Goal: Task Accomplishment & Management: Manage account settings

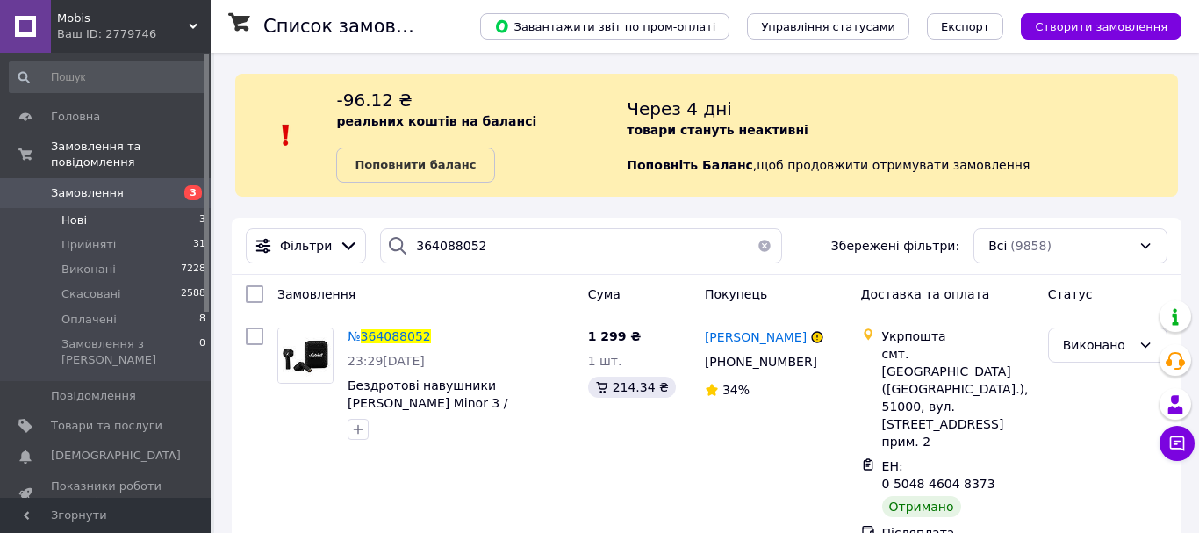
click at [86, 208] on li "Нові 3" at bounding box center [108, 220] width 216 height 25
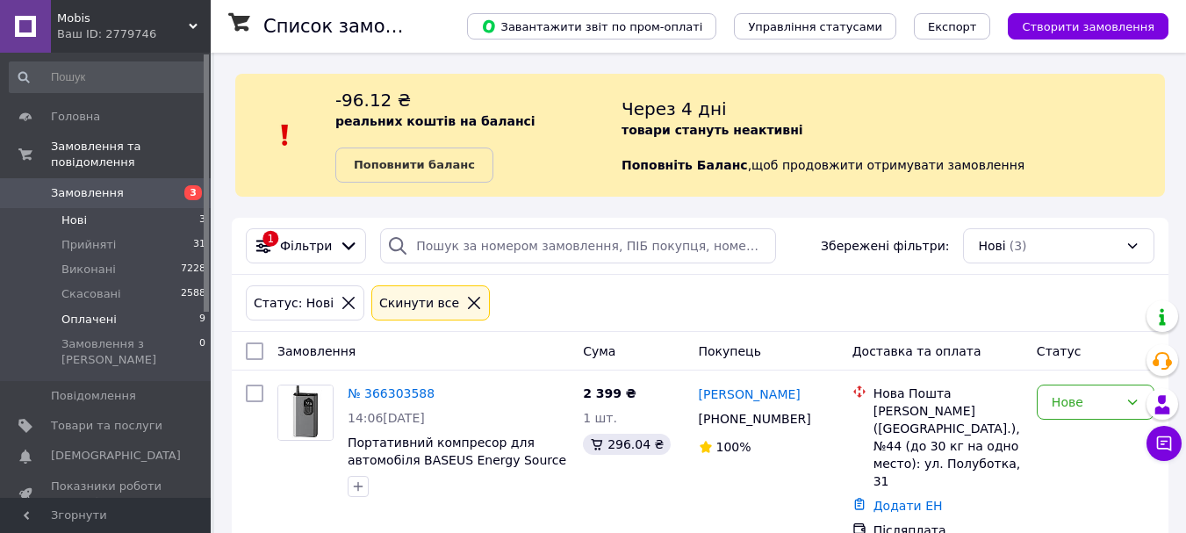
click at [85, 312] on span "Оплачені" at bounding box center [88, 320] width 55 height 16
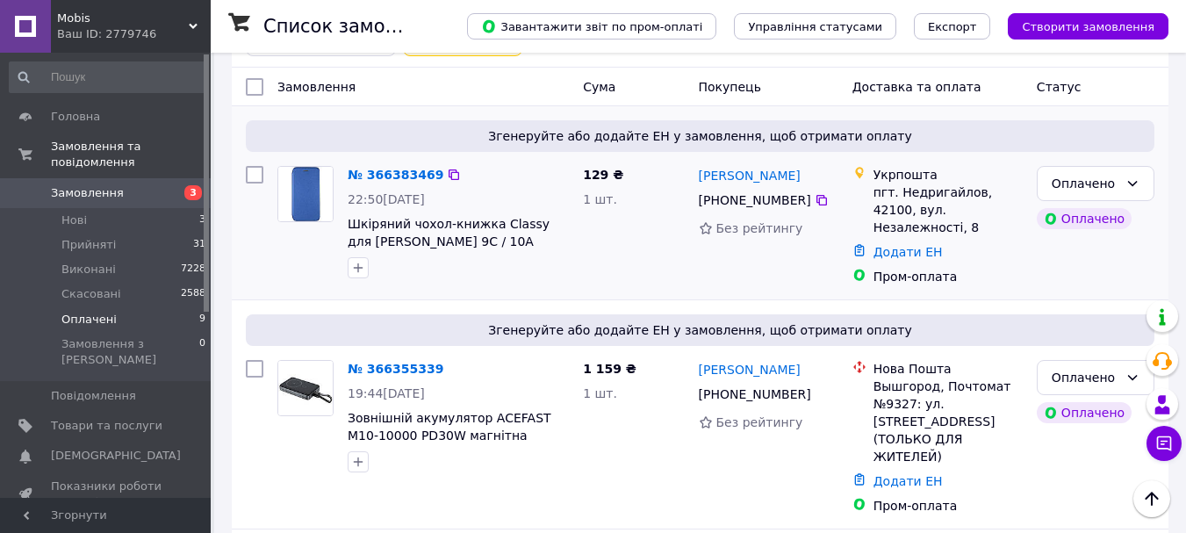
scroll to position [263, 0]
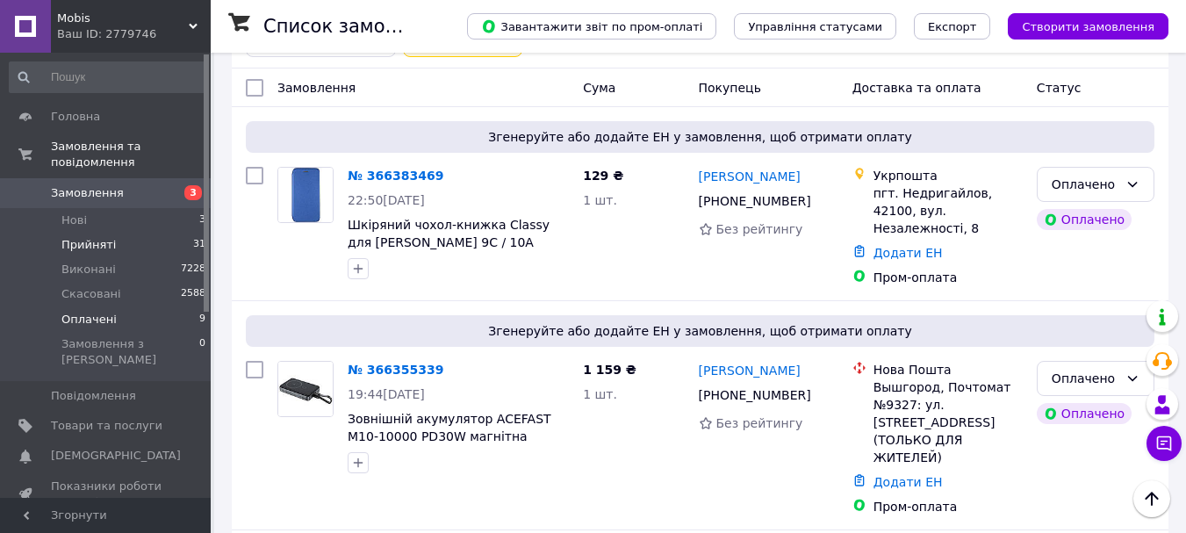
click at [90, 237] on span "Прийняті" at bounding box center [88, 245] width 54 height 16
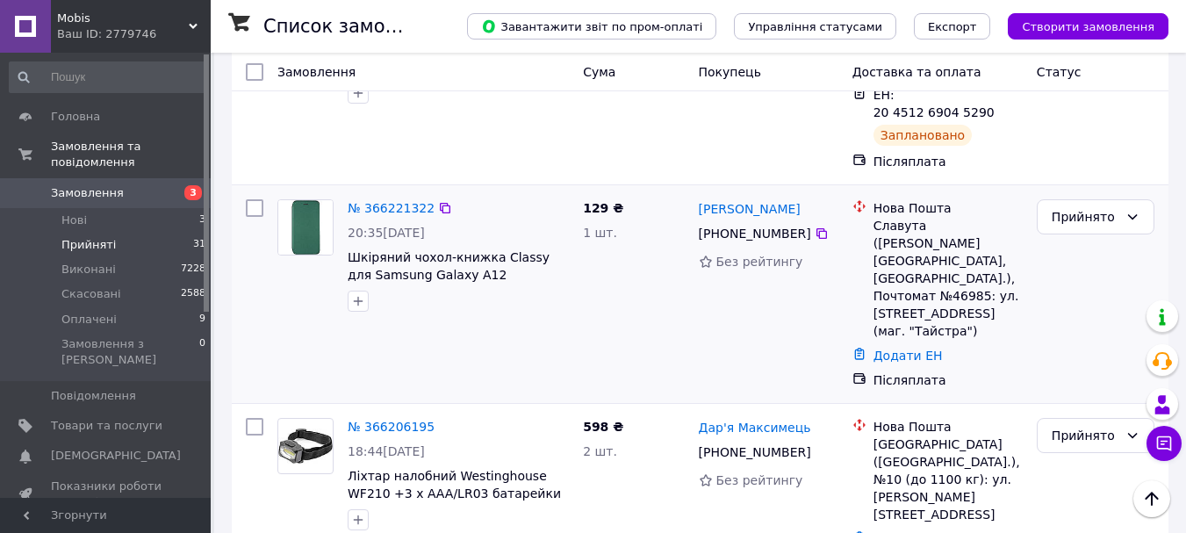
scroll to position [1053, 0]
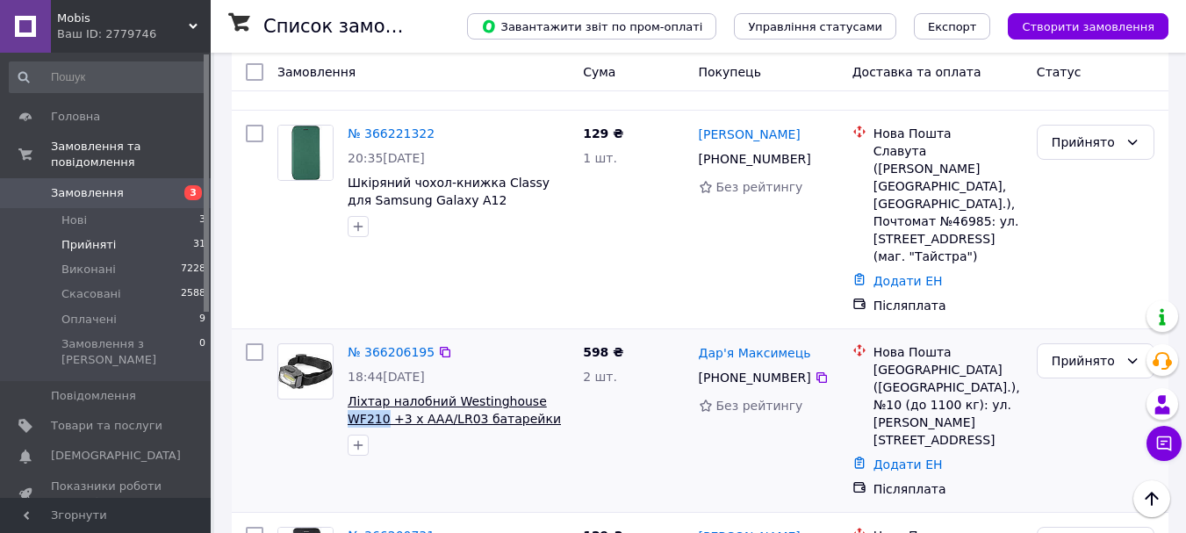
drag, startPoint x: 569, startPoint y: 246, endPoint x: 527, endPoint y: 243, distance: 42.2
click at [527, 392] on span "Ліхтар налобний Westinghouse WF210 +3 х AAA/LR03 батарейки в комплекті" at bounding box center [458, 409] width 221 height 35
copy span "WF210"
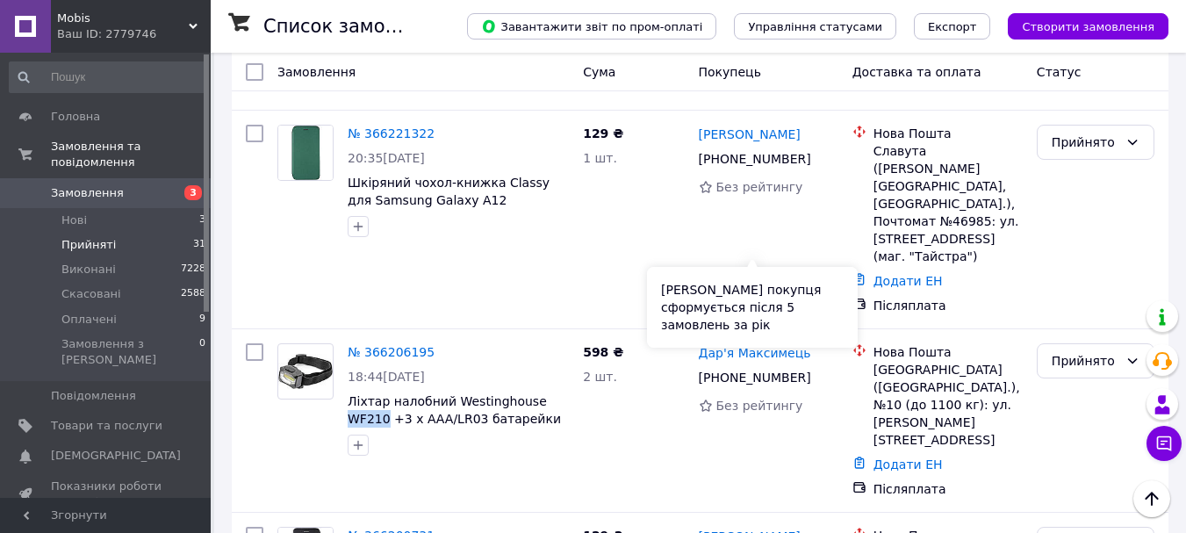
copy span "WF210"
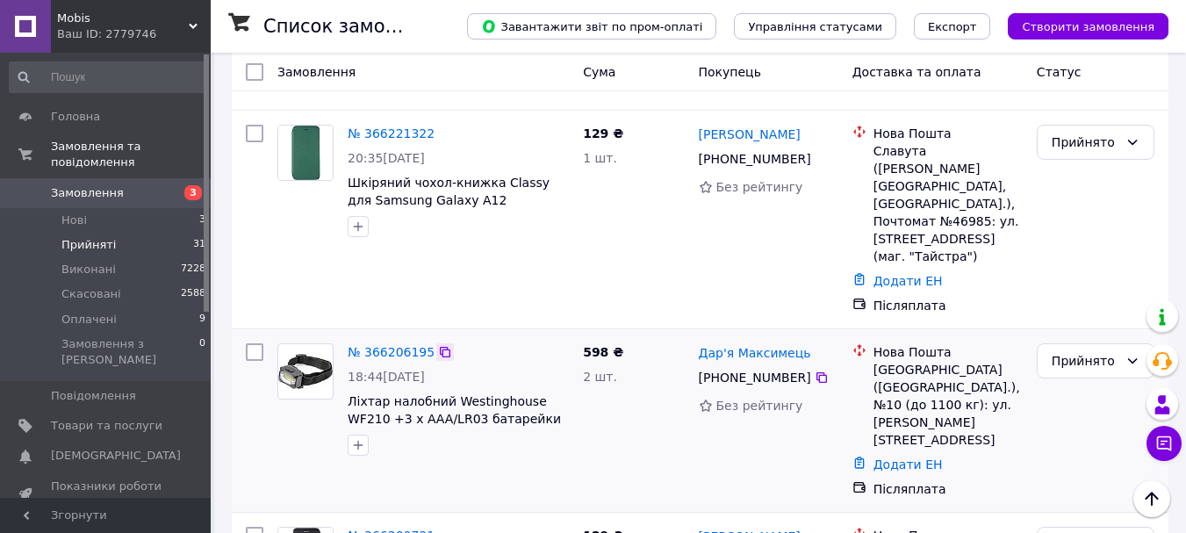
click at [438, 345] on icon at bounding box center [445, 352] width 14 height 14
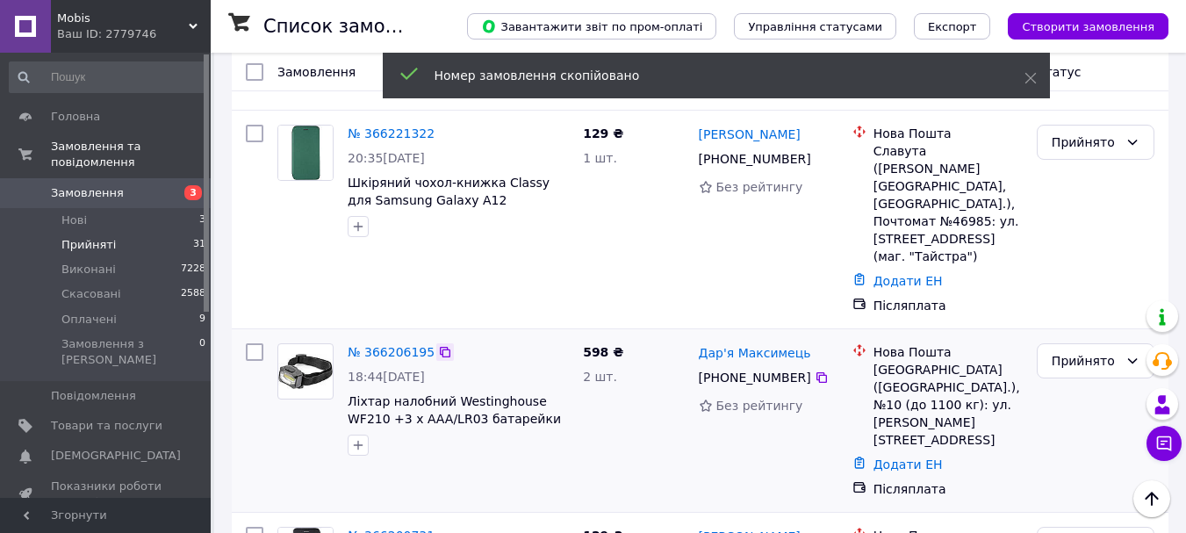
click at [438, 345] on icon at bounding box center [445, 352] width 14 height 14
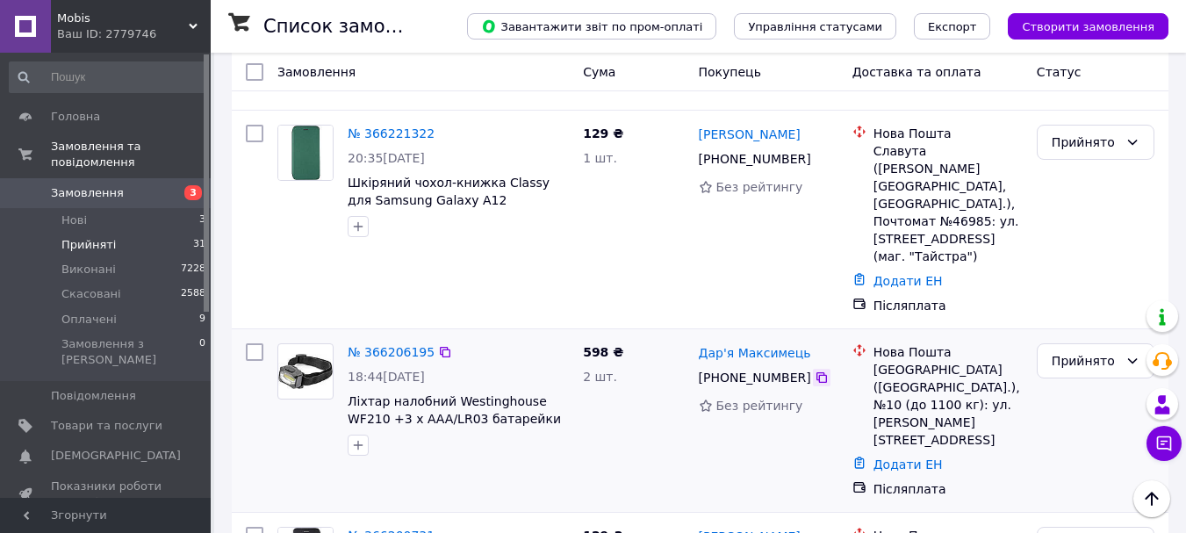
click at [816, 372] on icon at bounding box center [821, 377] width 11 height 11
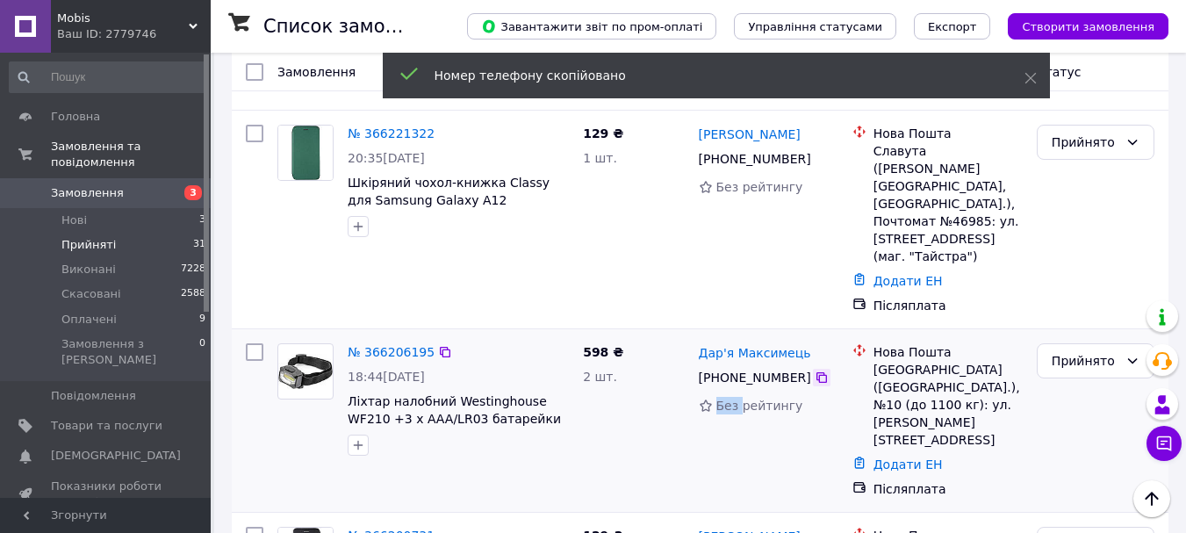
click at [816, 372] on icon at bounding box center [821, 377] width 11 height 11
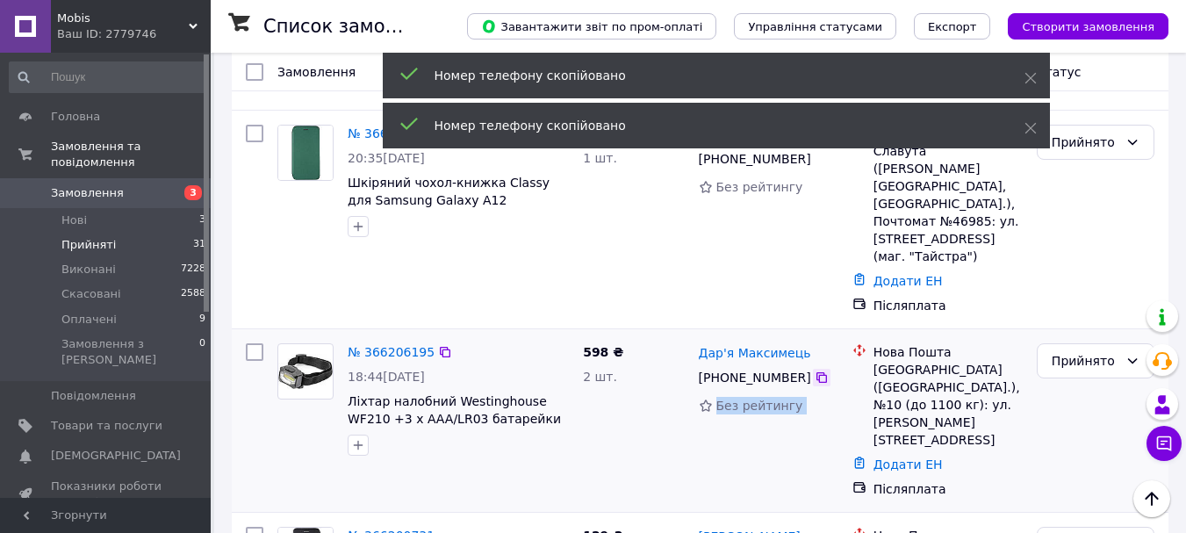
click at [816, 372] on icon at bounding box center [821, 377] width 11 height 11
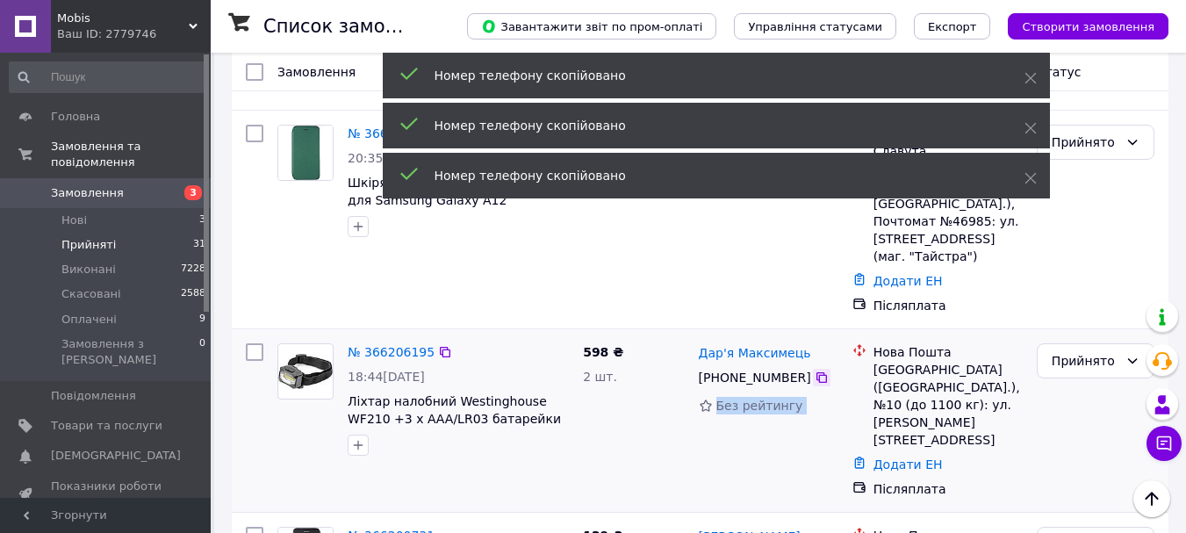
click at [816, 372] on icon at bounding box center [821, 377] width 11 height 11
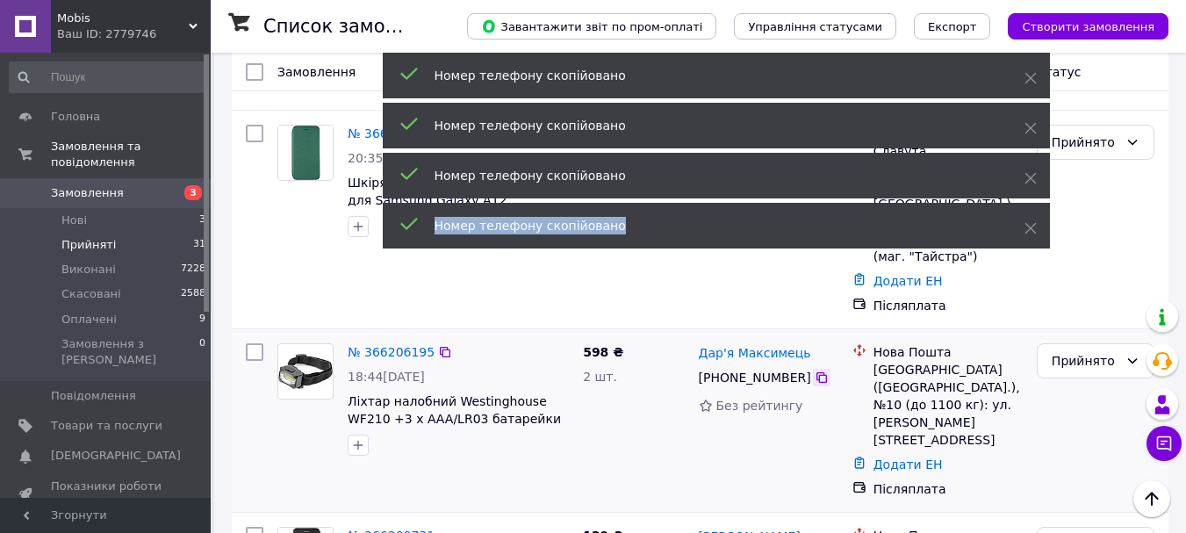
click at [808, 219] on div "Номер телефону скопійовано" at bounding box center [707, 226] width 546 height 18
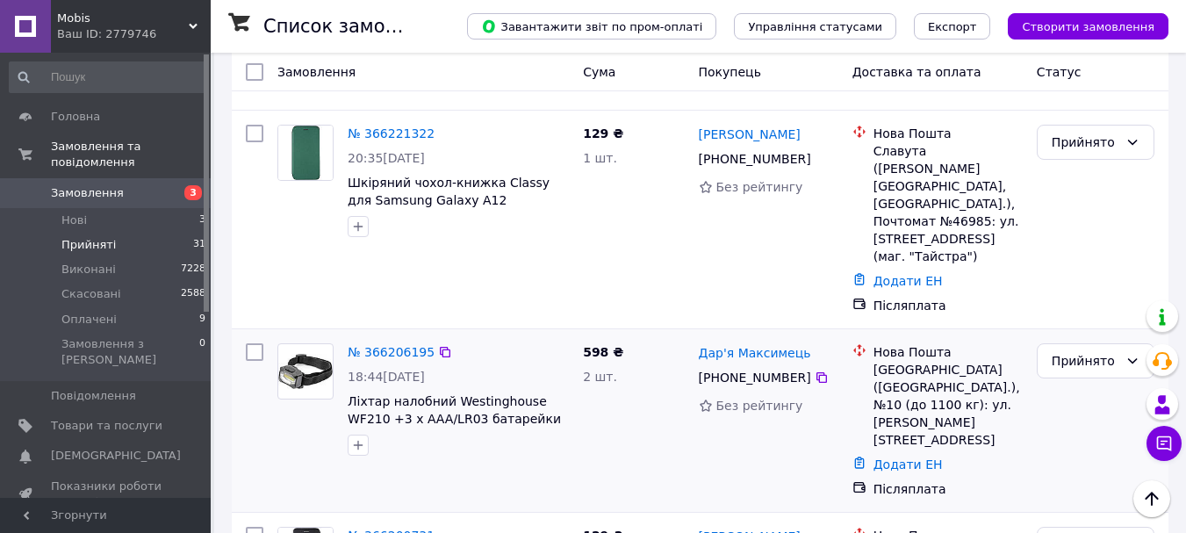
click at [873, 361] on div "Киев (Киевская обл.), №10 (до 1100 кг): ул. Василия Жуковского, 22А" at bounding box center [947, 405] width 149 height 88
copy div "2 шт. Дар'я Максимець"
drag, startPoint x: 801, startPoint y: 195, endPoint x: 691, endPoint y: 205, distance: 111.1
click at [687, 336] on div "№ 366206195 18:44, 11.10.2025 Ліхтар налобний Westinghouse WF210 +3 х AAA/LR03 …" at bounding box center [700, 420] width 922 height 168
copy div "2 шт. Дар'я Максимець"
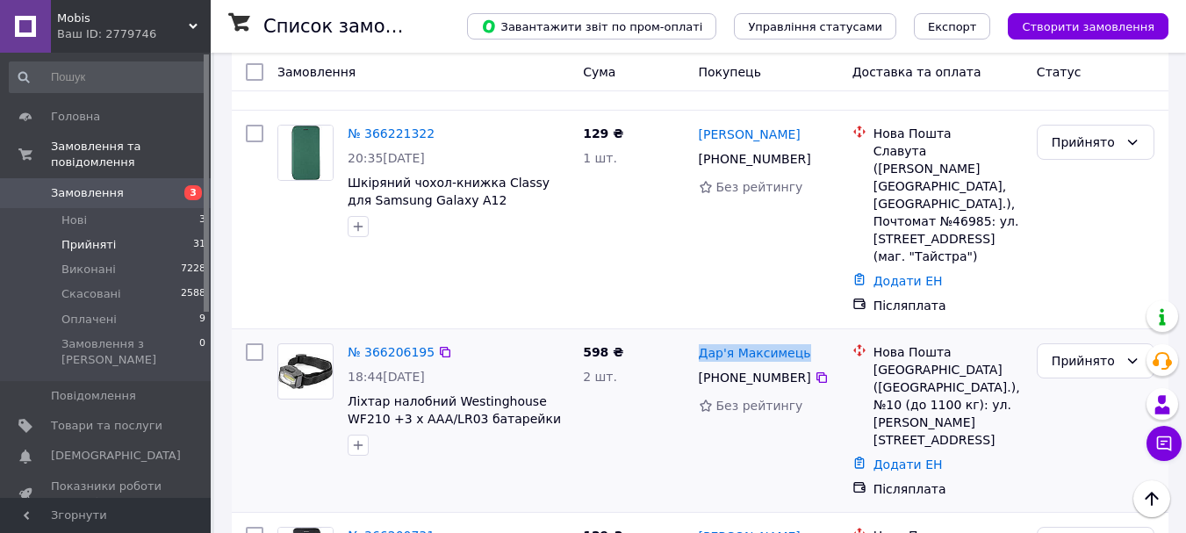
copy div "2 шт. Дар'я Максимець"
click at [827, 341] on div "Дар'я Максимець" at bounding box center [768, 352] width 143 height 22
drag, startPoint x: 819, startPoint y: 189, endPoint x: 691, endPoint y: 190, distance: 128.1
click at [692, 336] on div "Дар'я Максимець +380 50 946 33 76 Без рейтингу" at bounding box center [769, 420] width 154 height 168
copy link "Дар'я Максимець"
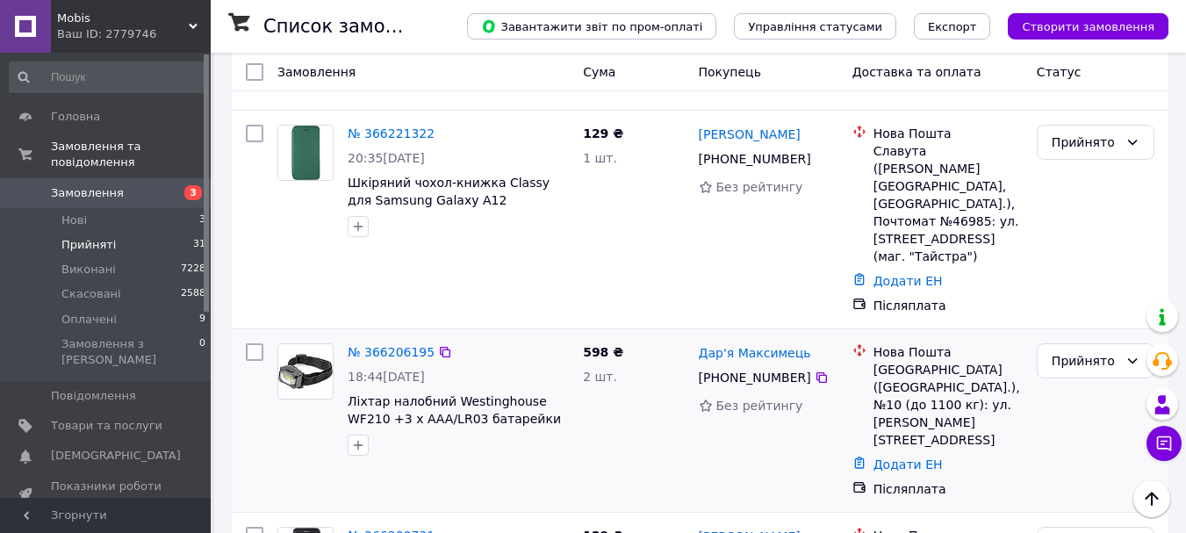
click at [885, 361] on div "Киев (Киевская обл.), №10 (до 1100 кг): ул. Василия Жуковского, 22А" at bounding box center [947, 405] width 149 height 88
drag, startPoint x: 895, startPoint y: 212, endPoint x: 868, endPoint y: 213, distance: 27.2
click at [868, 343] on div "Нова Пошта Киев (Киевская обл.), №10 (до 1100 кг): ул. Василия Жуковского, 22А" at bounding box center [937, 395] width 177 height 105
copy div "Нова Пошта Киев"
click at [876, 361] on div "Киев (Киевская обл.), №10 (до 1100 кг): ул. Василия Жуковского, 22А" at bounding box center [947, 405] width 149 height 88
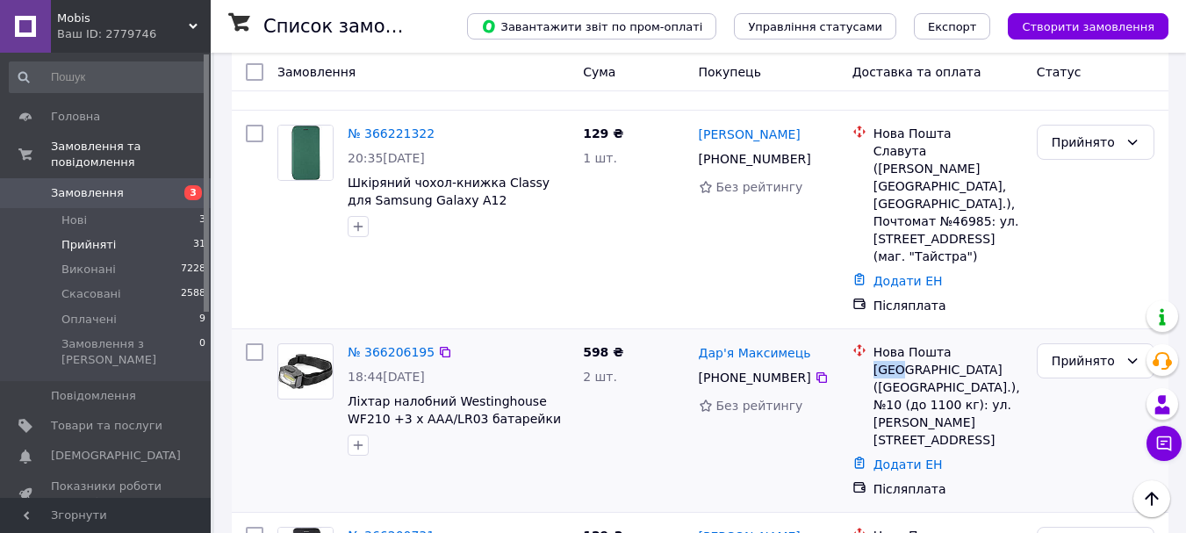
copy div "Киев"
drag, startPoint x: 898, startPoint y: 211, endPoint x: 878, endPoint y: 216, distance: 19.8
click at [873, 361] on div "Киев (Киевская обл.), №10 (до 1100 кг): ул. Василия Жуковского, 22А" at bounding box center [947, 405] width 149 height 88
click at [399, 345] on link "№ 366206195" at bounding box center [391, 352] width 87 height 14
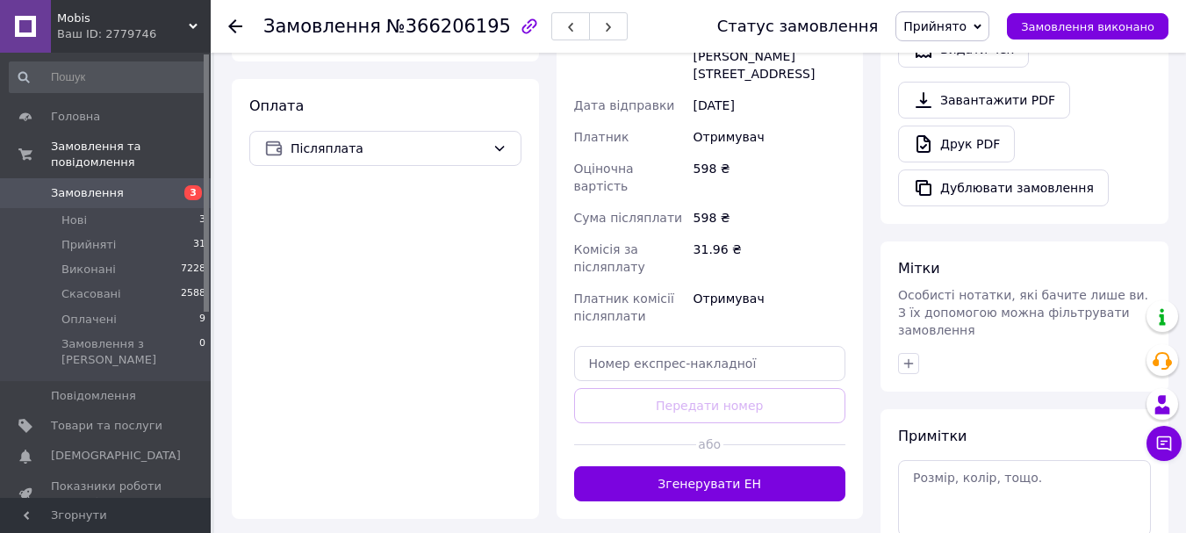
scroll to position [614, 0]
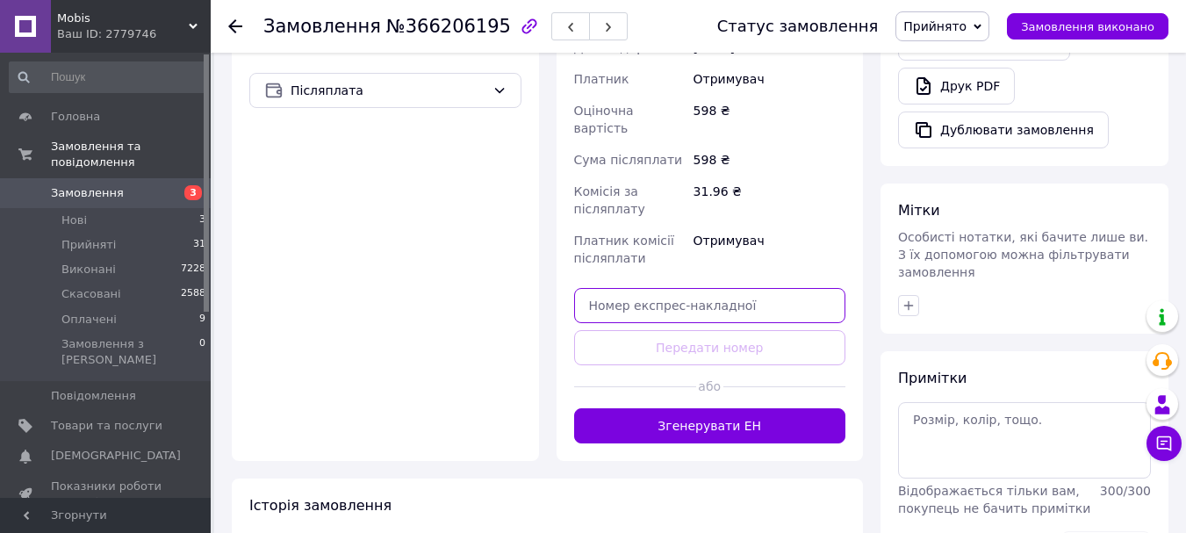
click at [676, 288] on input "text" at bounding box center [710, 305] width 272 height 35
paste input "20451269303549"
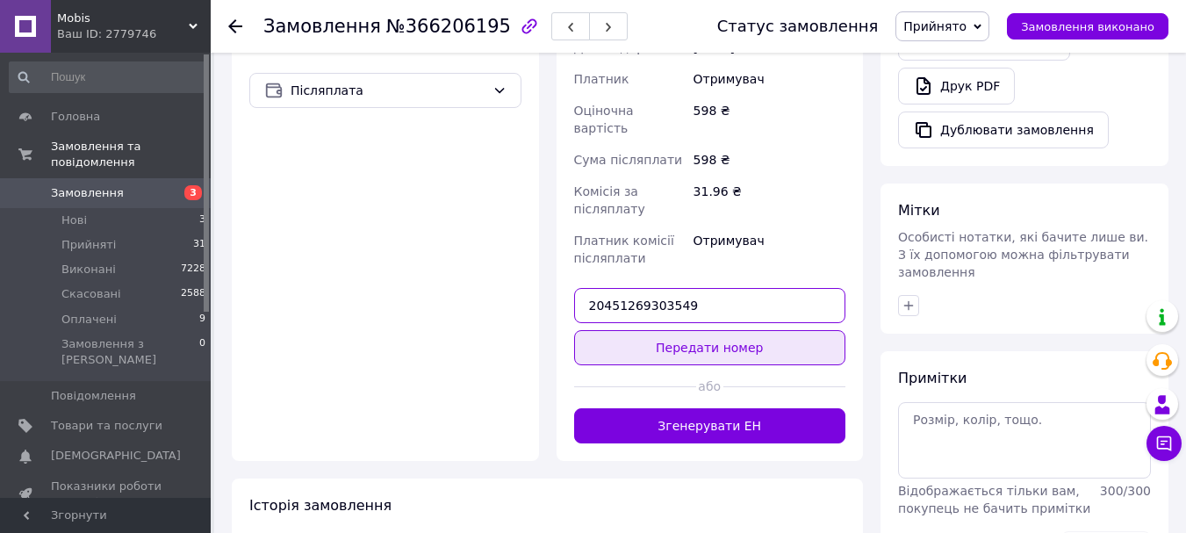
type input "20451269303549"
click at [700, 330] on button "Передати номер" at bounding box center [710, 347] width 272 height 35
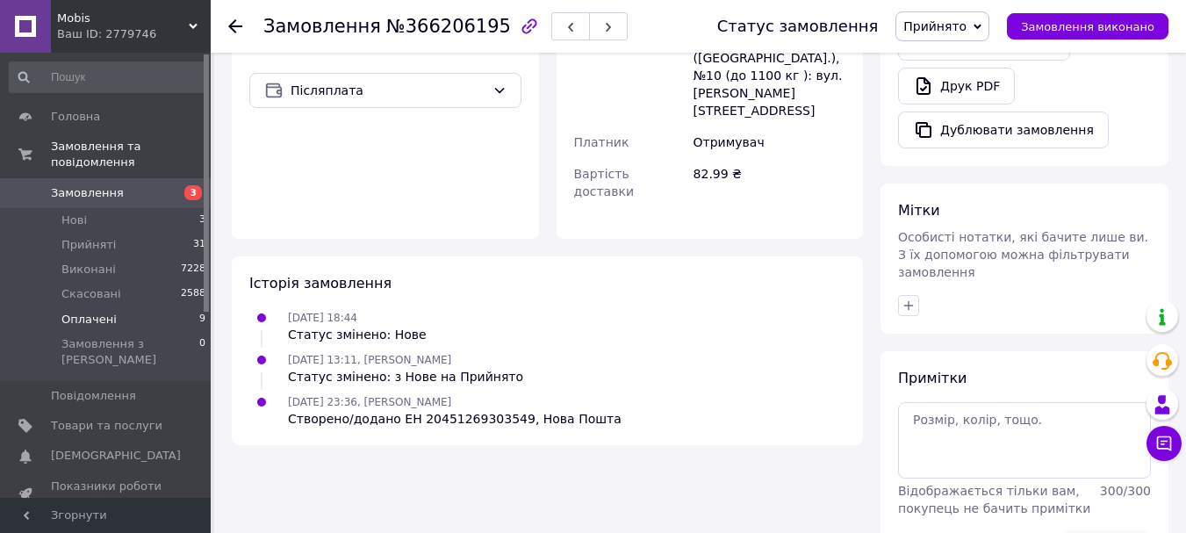
click at [75, 312] on span "Оплачені" at bounding box center [88, 320] width 55 height 16
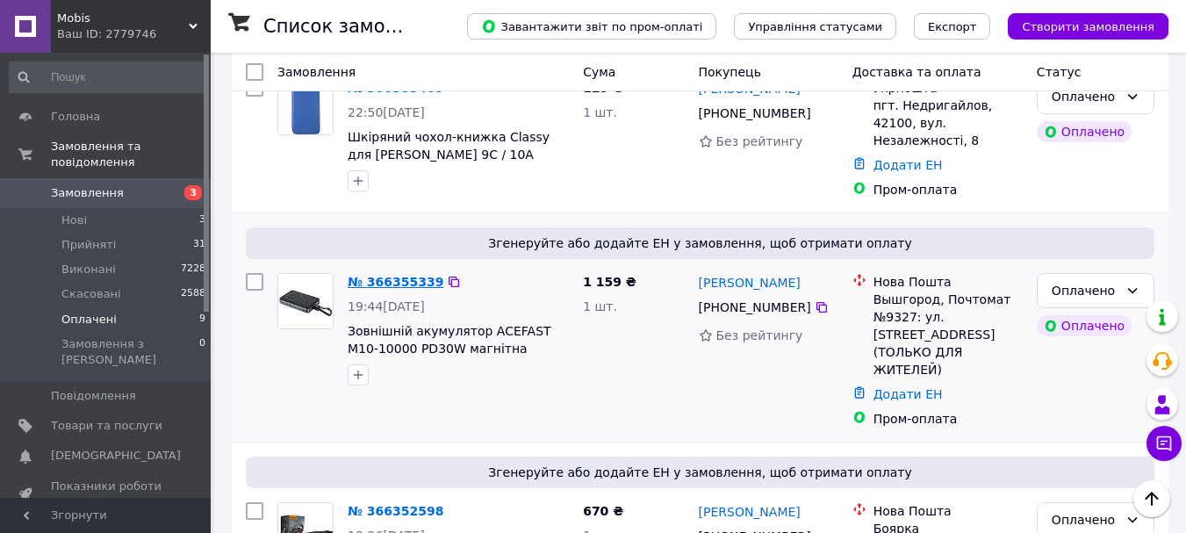
click at [394, 276] on link "№ 366355339" at bounding box center [396, 282] width 96 height 14
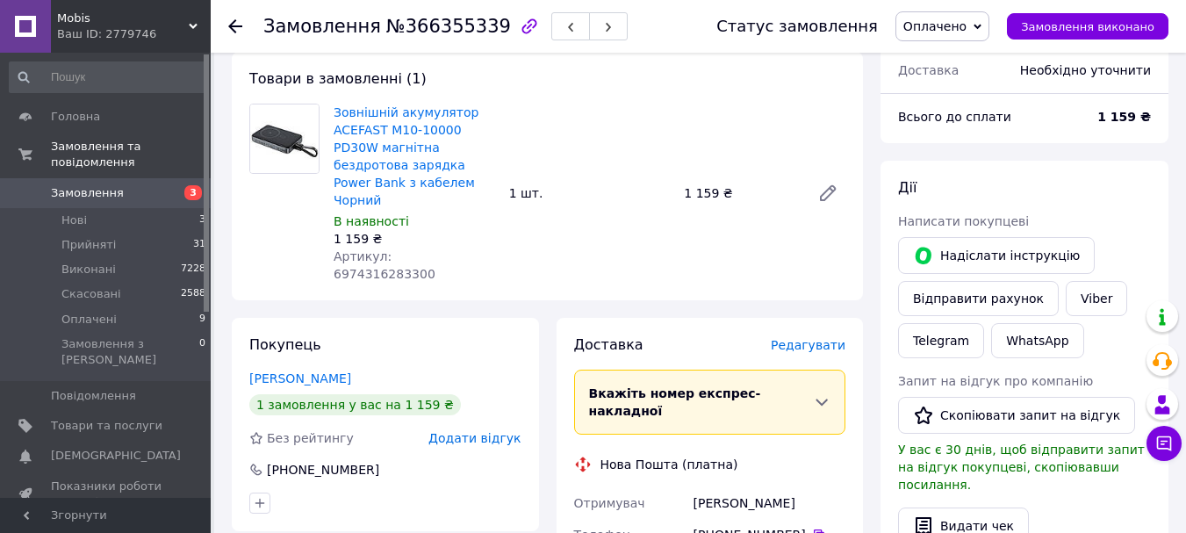
scroll to position [88, 0]
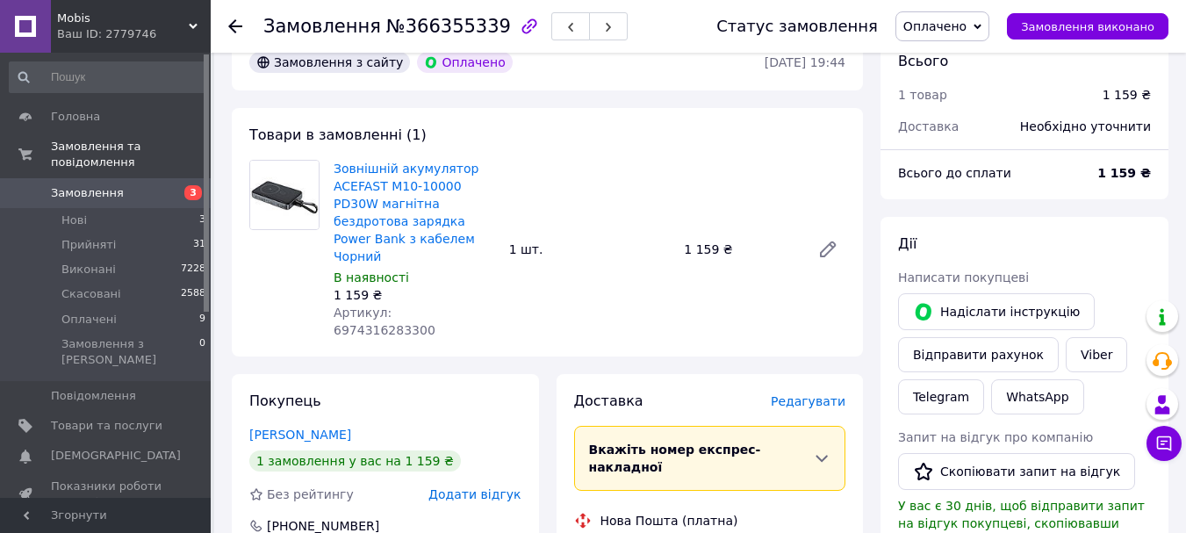
click at [435, 305] on span "Артикул: 6974316283300" at bounding box center [384, 321] width 102 height 32
copy span "6974316283300"
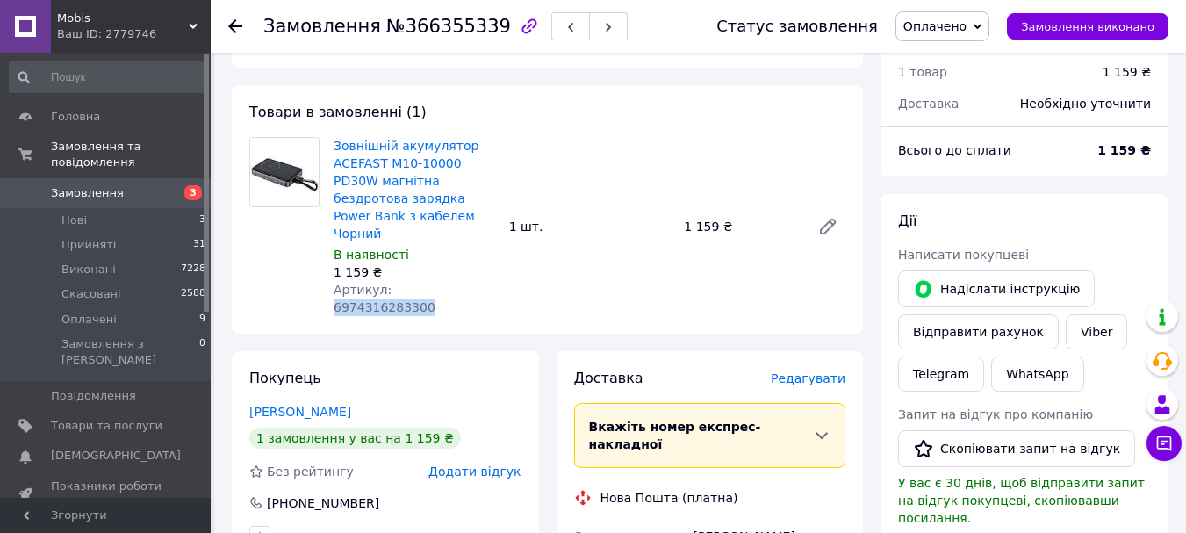
scroll to position [0, 0]
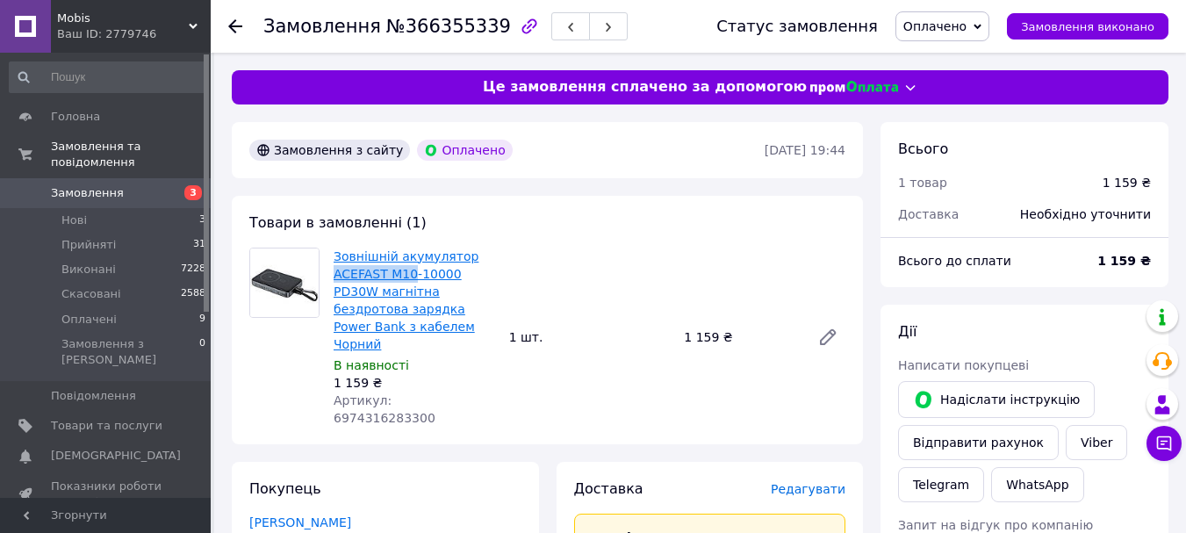
copy link "ACEFAST M10"
drag, startPoint x: 333, startPoint y: 275, endPoint x: 407, endPoint y: 273, distance: 74.6
click at [407, 273] on div "Зовнішній акумулятор ACEFAST M10-10000 PD30W магнітна бездротова зарядка Power …" at bounding box center [414, 337] width 176 height 186
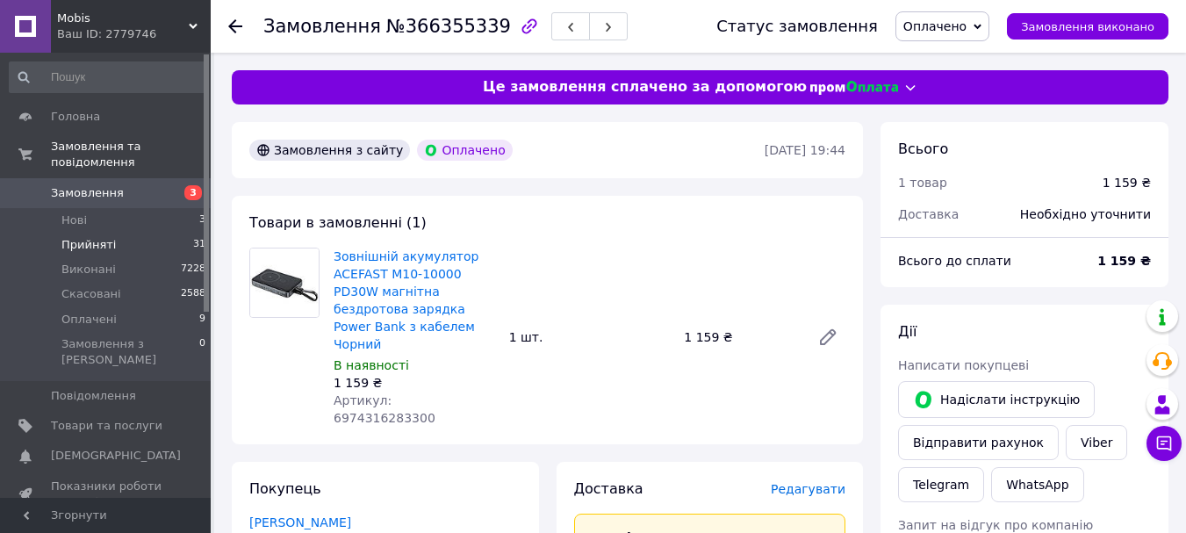
click at [90, 237] on span "Прийняті" at bounding box center [88, 245] width 54 height 16
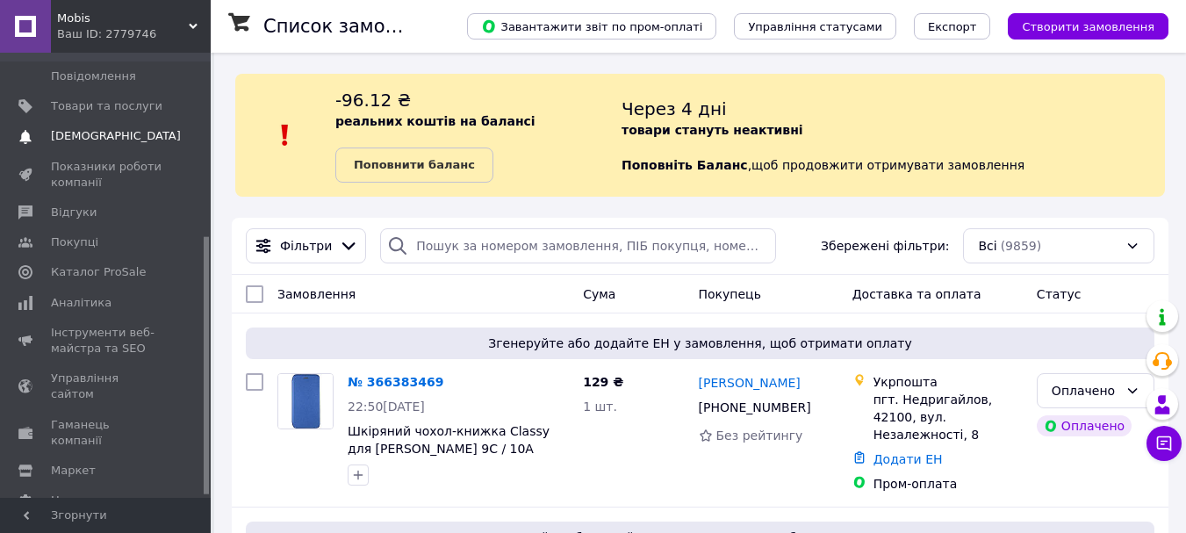
scroll to position [144, 0]
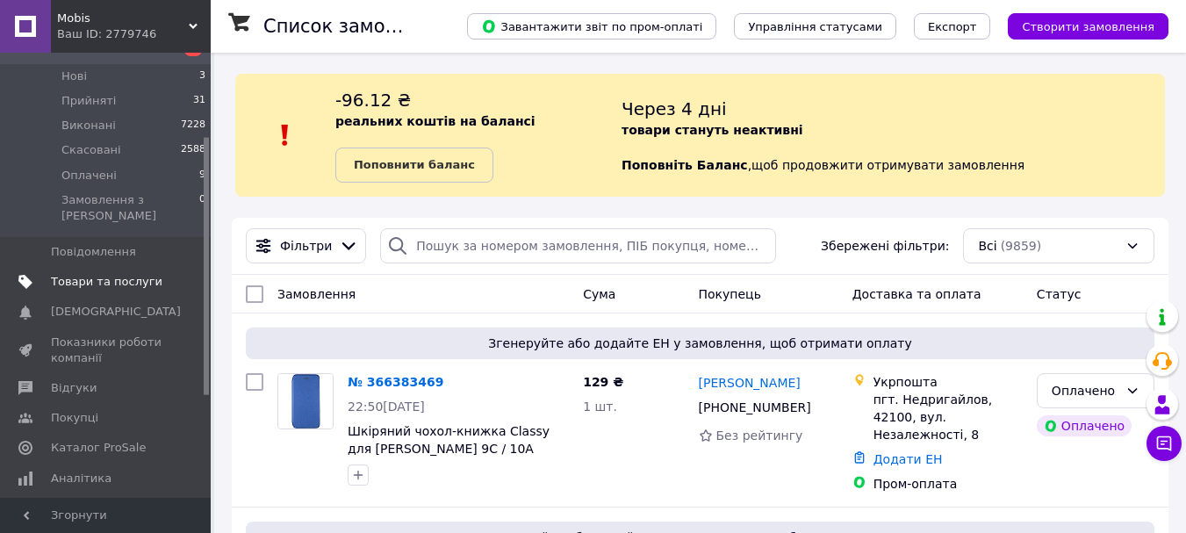
click at [92, 274] on span "Товари та послуги" at bounding box center [106, 282] width 111 height 16
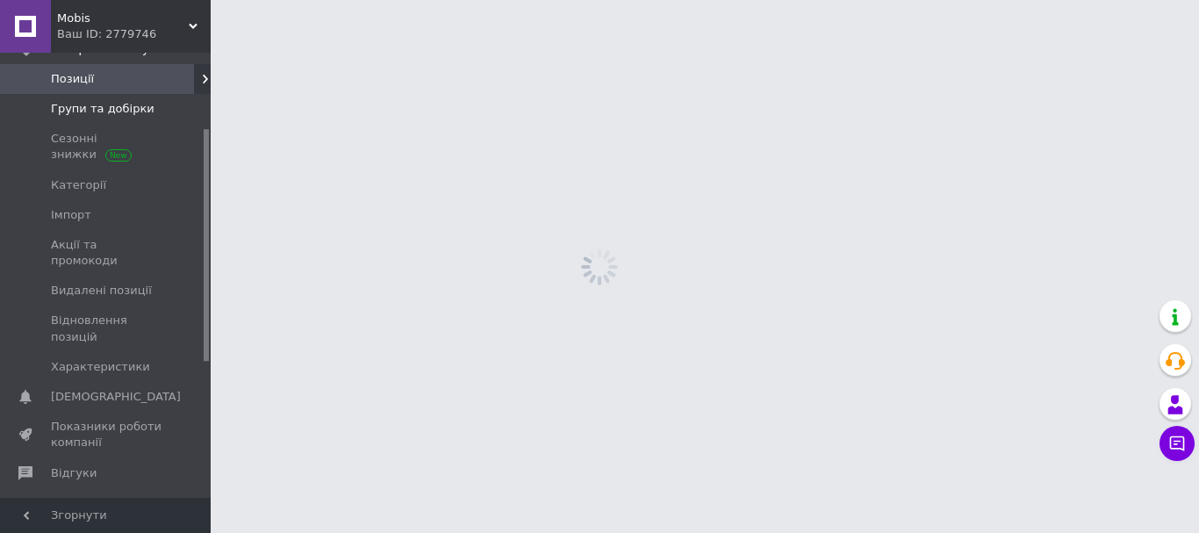
click at [117, 111] on span "Групи та добірки" at bounding box center [103, 109] width 104 height 16
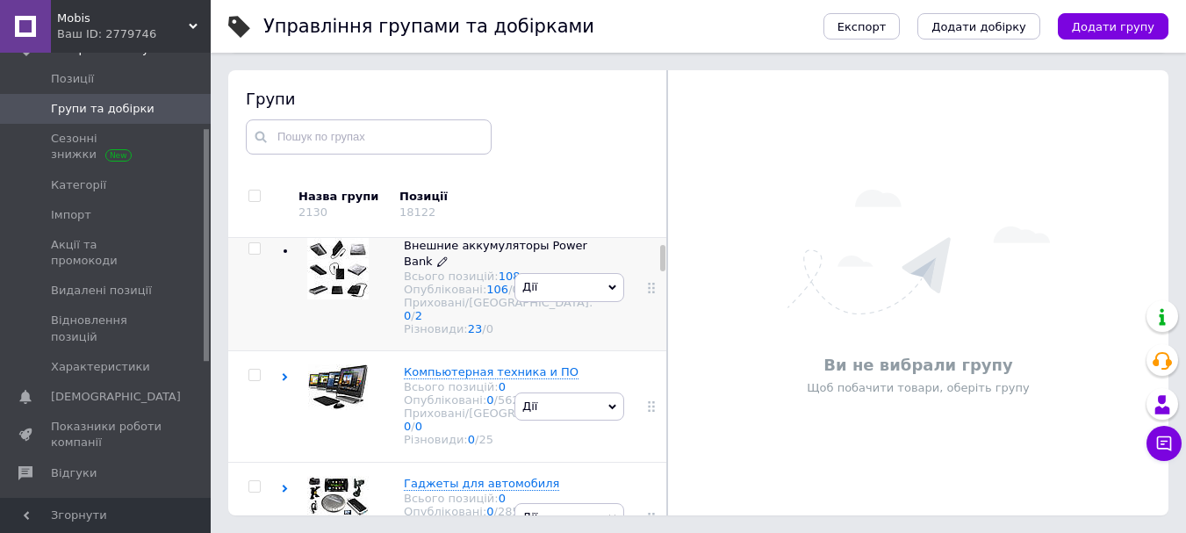
scroll to position [263, 0]
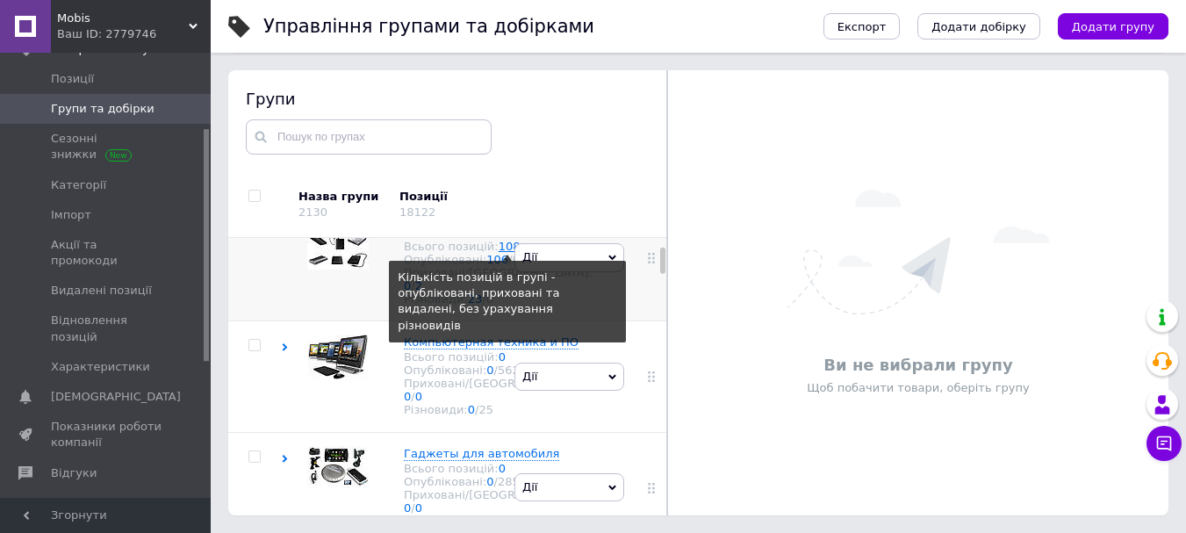
click at [498, 253] on link "108" at bounding box center [509, 246] width 22 height 13
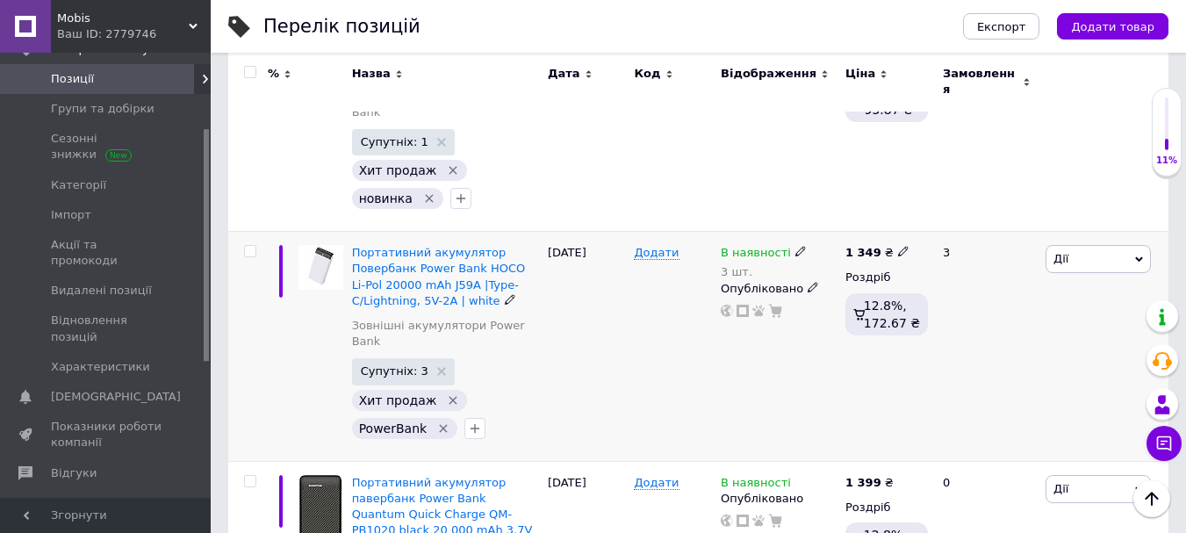
scroll to position [2106, 0]
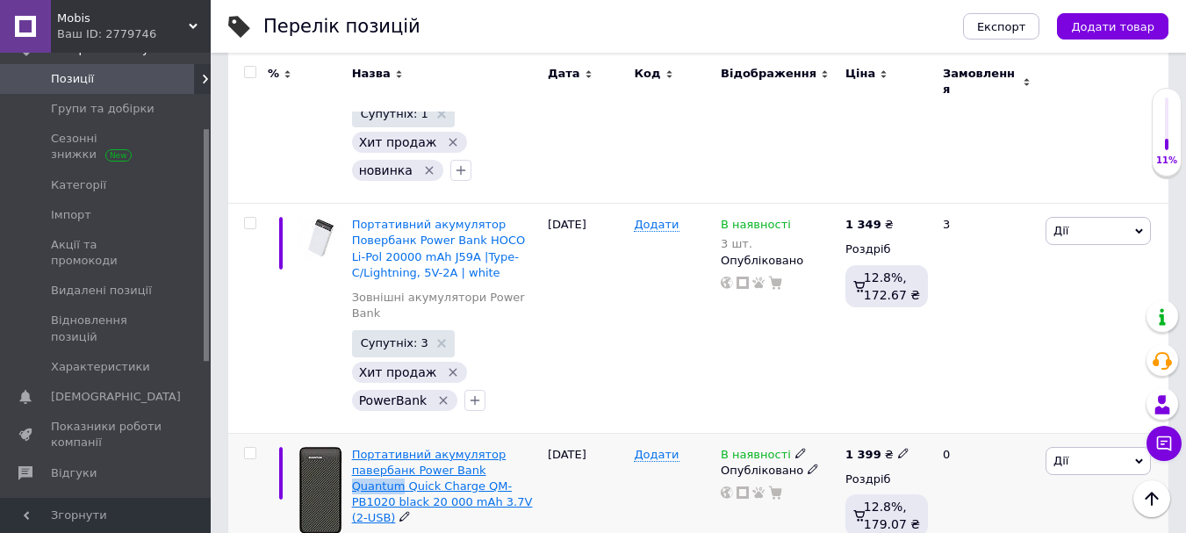
drag, startPoint x: 529, startPoint y: 265, endPoint x: 471, endPoint y: 270, distance: 58.2
click at [471, 447] on div "Портативний акумулятор павербанк Power Bank Quantum Quick Charge QM-PB1020 blac…" at bounding box center [445, 487] width 187 height 80
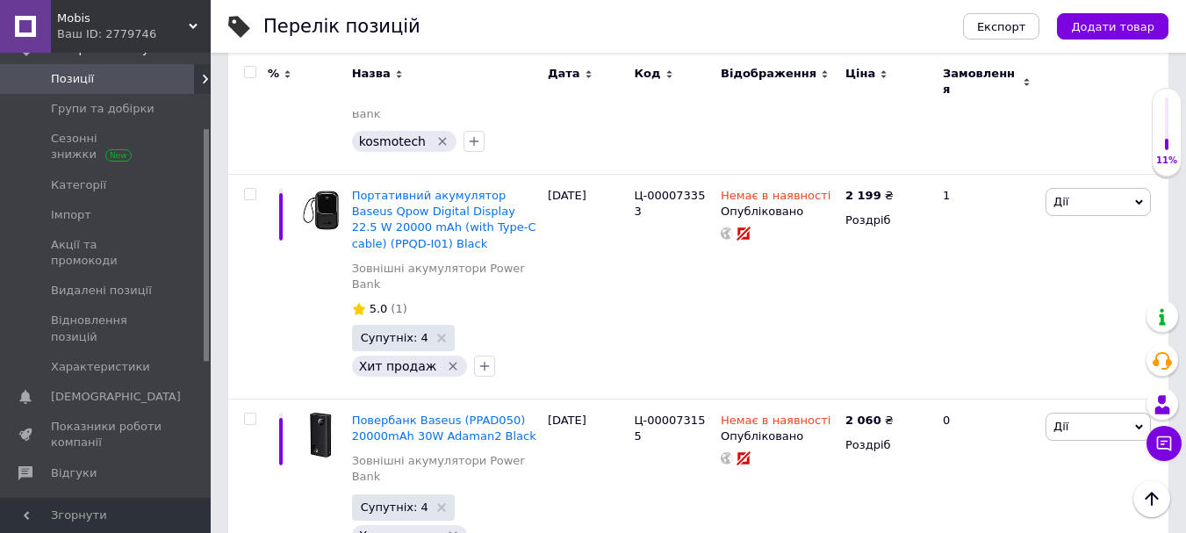
scroll to position [17285, 0]
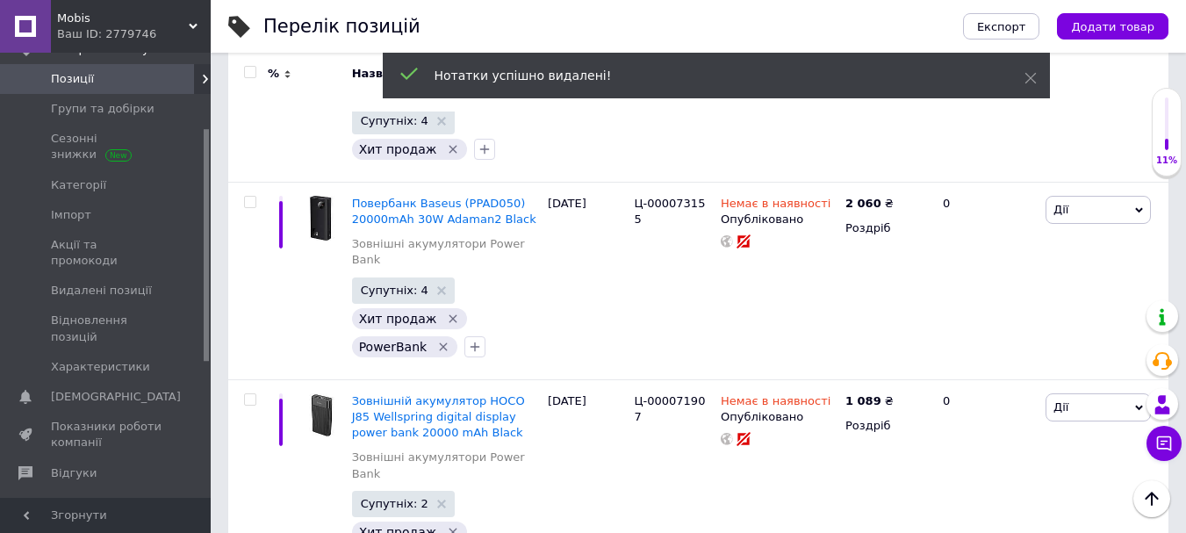
scroll to position [17109, 0]
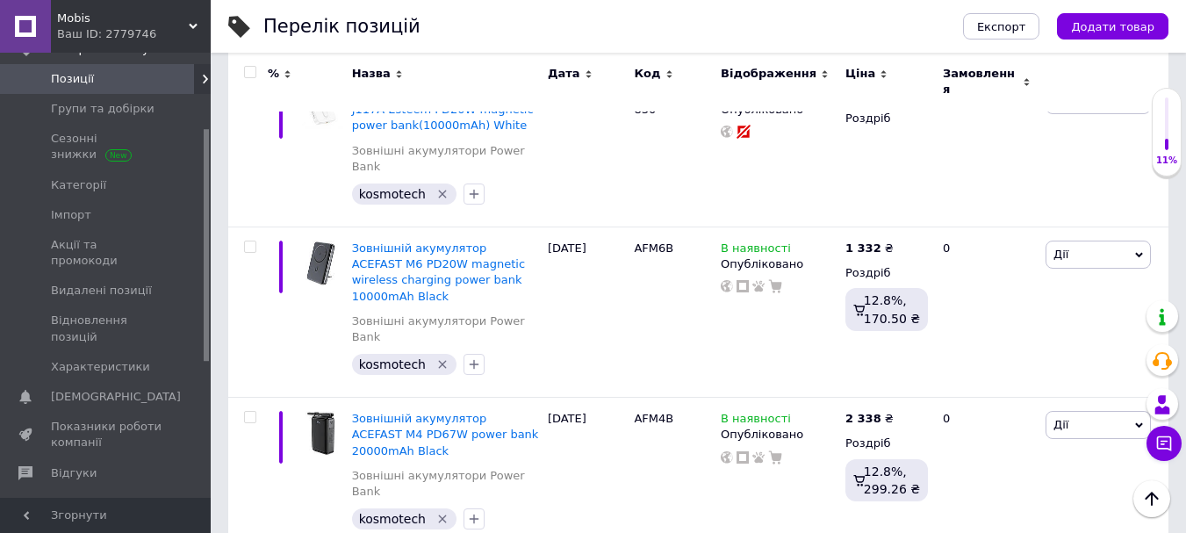
scroll to position [16495, 0]
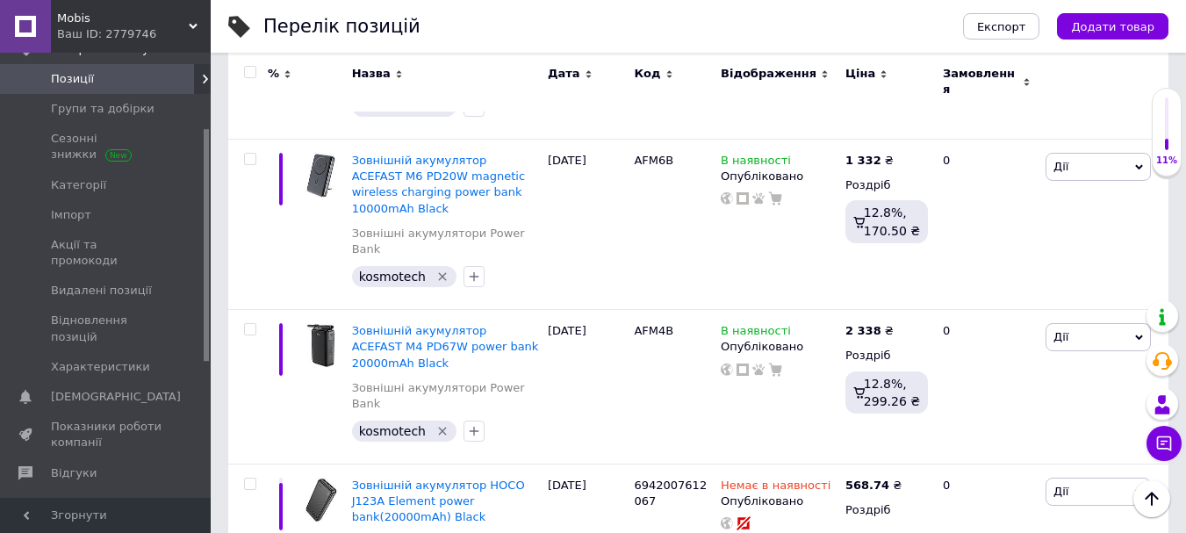
drag, startPoint x: 348, startPoint y: 266, endPoint x: 459, endPoint y: 267, distance: 111.5
type input "1999"
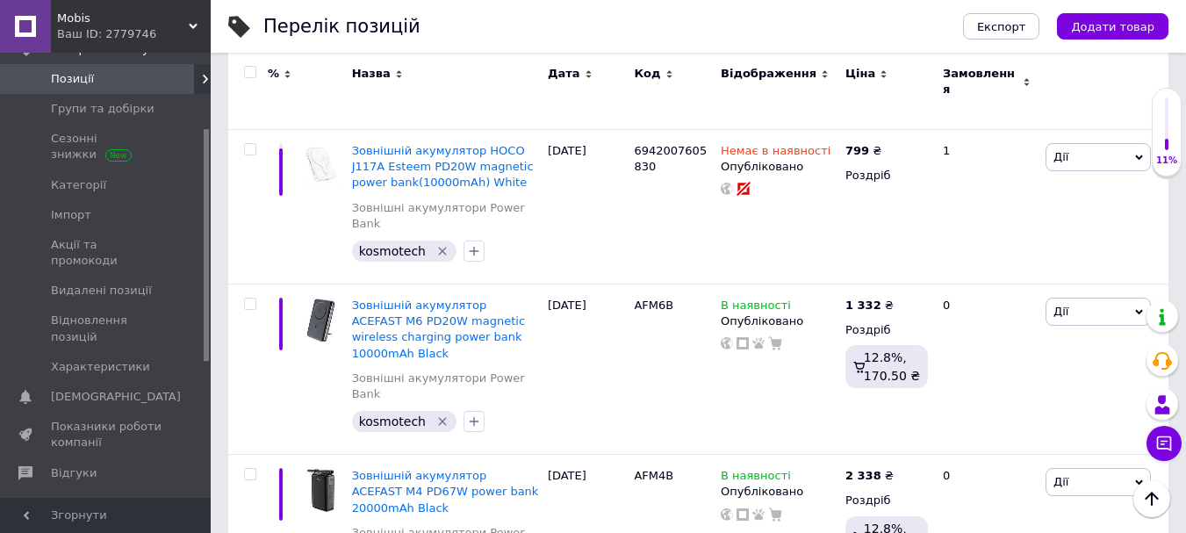
scroll to position [16319, 0]
